Goal: Transaction & Acquisition: Download file/media

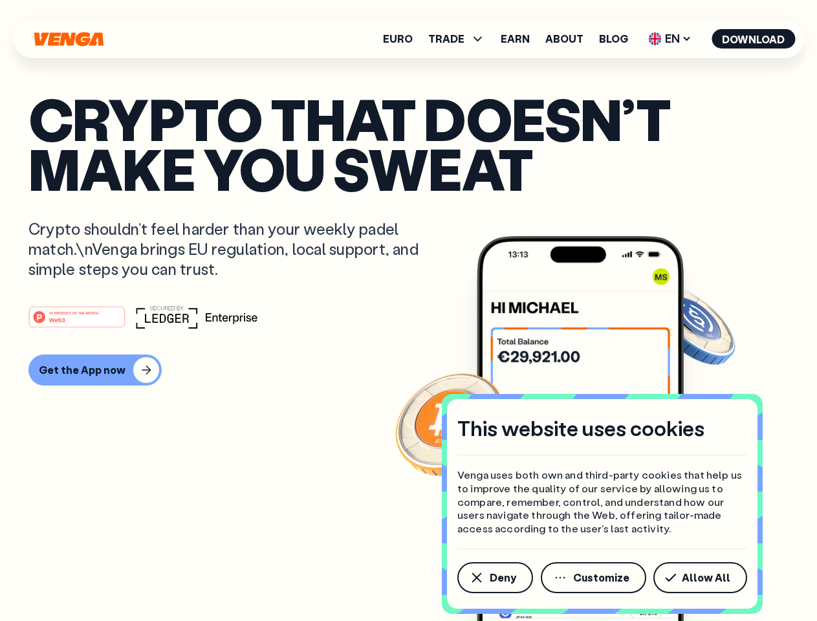
click at [408, 310] on div "#1 PRODUCT OF THE MONTH Web3" at bounding box center [408, 316] width 760 height 23
click at [494, 578] on span "Deny" at bounding box center [503, 577] width 27 height 10
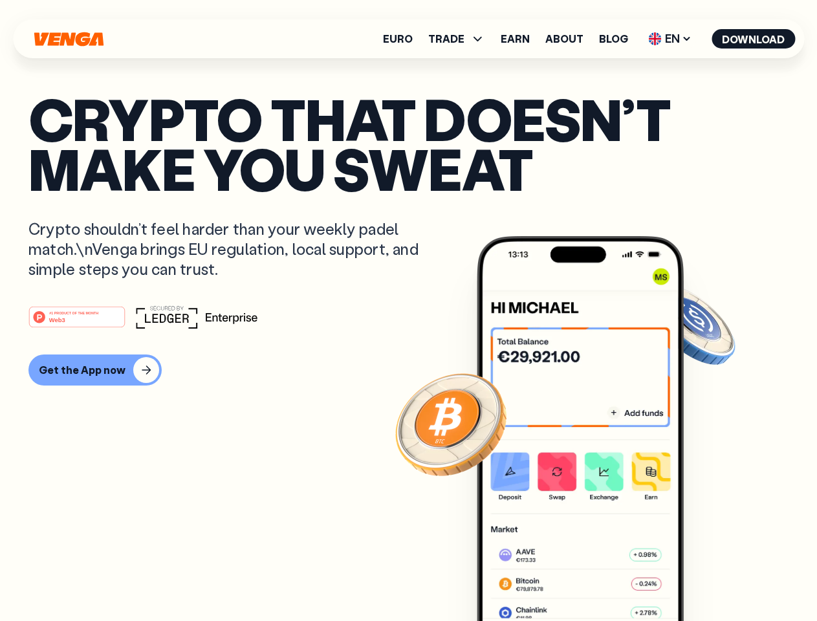
click at [594, 578] on img at bounding box center [580, 452] width 207 height 433
click at [702, 578] on article "Crypto that doesn’t make you sweat Crypto shouldn’t feel harder than your weekl…" at bounding box center [408, 336] width 760 height 485
click at [461, 39] on span "TRADE" at bounding box center [446, 39] width 36 height 10
click at [670, 39] on span "EN" at bounding box center [670, 38] width 52 height 21
click at [754, 39] on button "Download" at bounding box center [753, 38] width 83 height 19
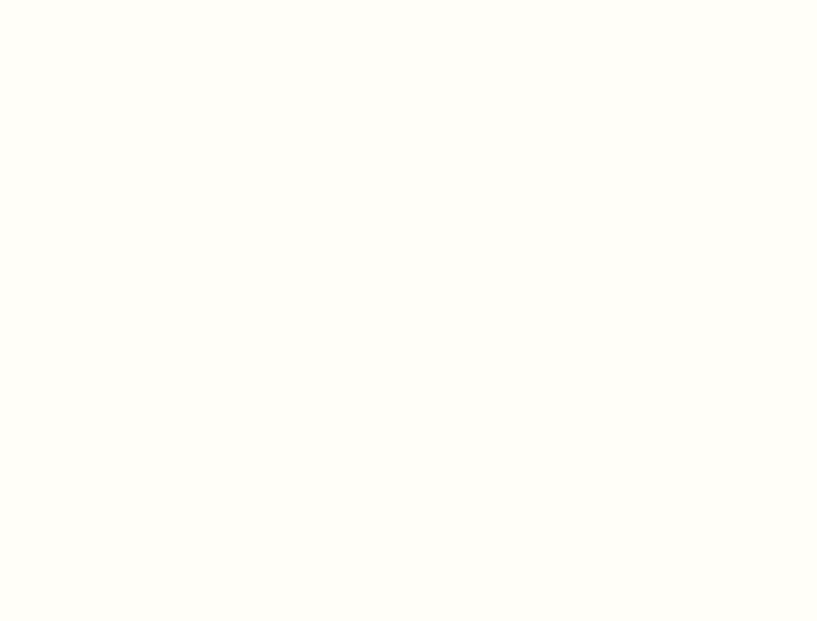
click at [408, 0] on html "This website uses cookies Venga uses both own and third-party cookies that help…" at bounding box center [408, 0] width 817 height 0
click at [93, 0] on html "This website uses cookies Venga uses both own and third-party cookies that help…" at bounding box center [408, 0] width 817 height 0
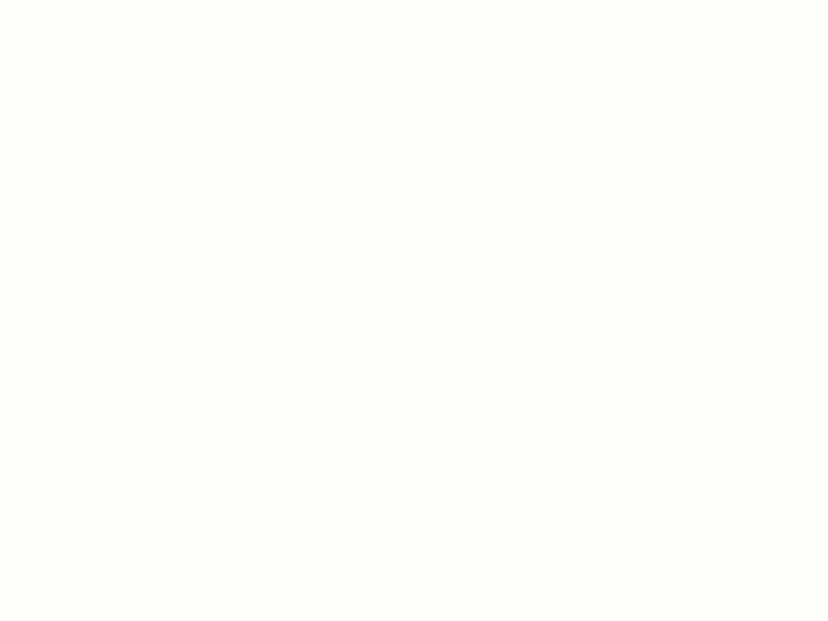
click at [79, 0] on html "This website uses cookies Venga uses both own and third-party cookies that help…" at bounding box center [414, 0] width 828 height 0
